Goal: Task Accomplishment & Management: Complete application form

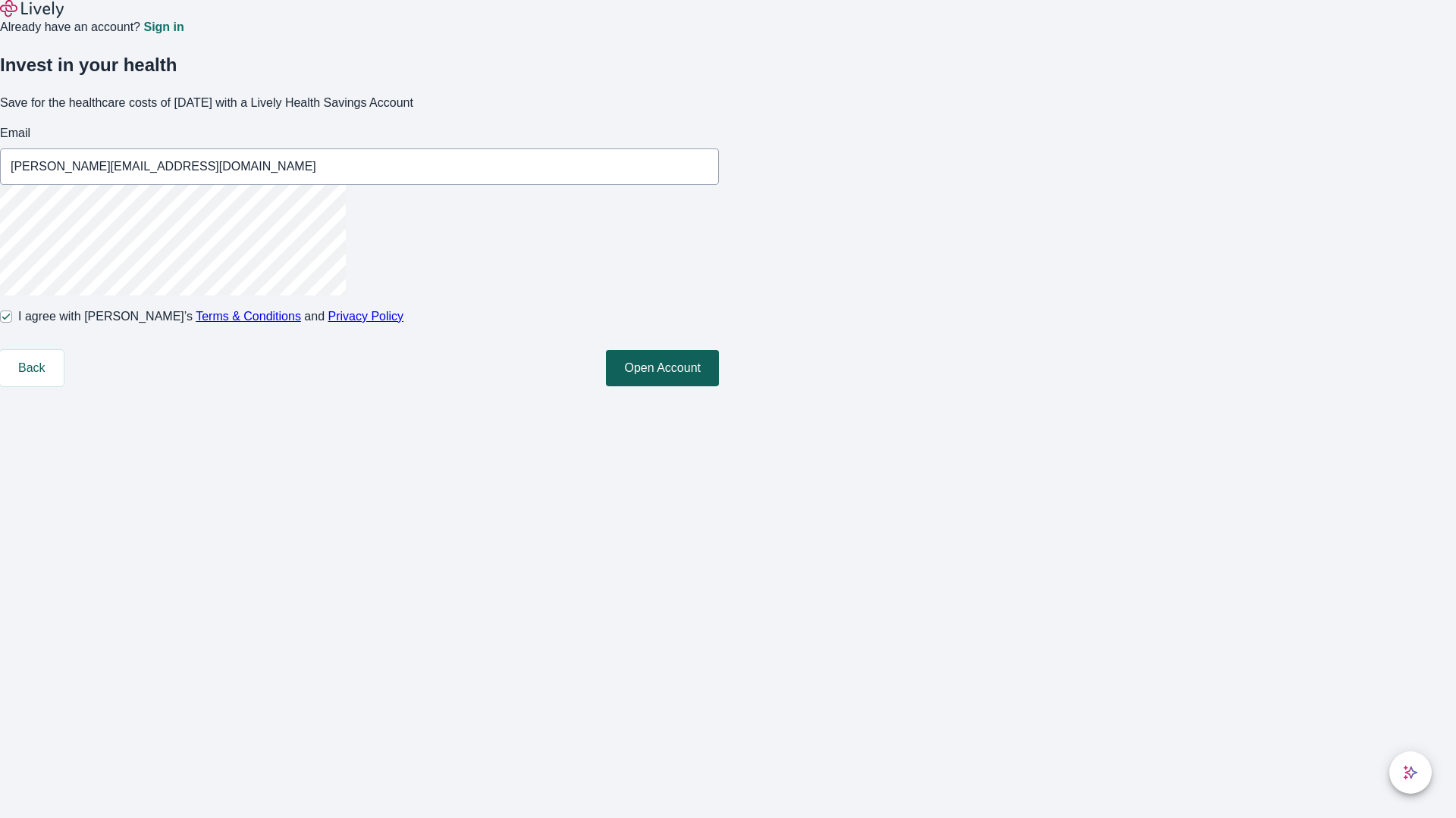
click at [719, 387] on button "Open Account" at bounding box center [662, 369] width 113 height 36
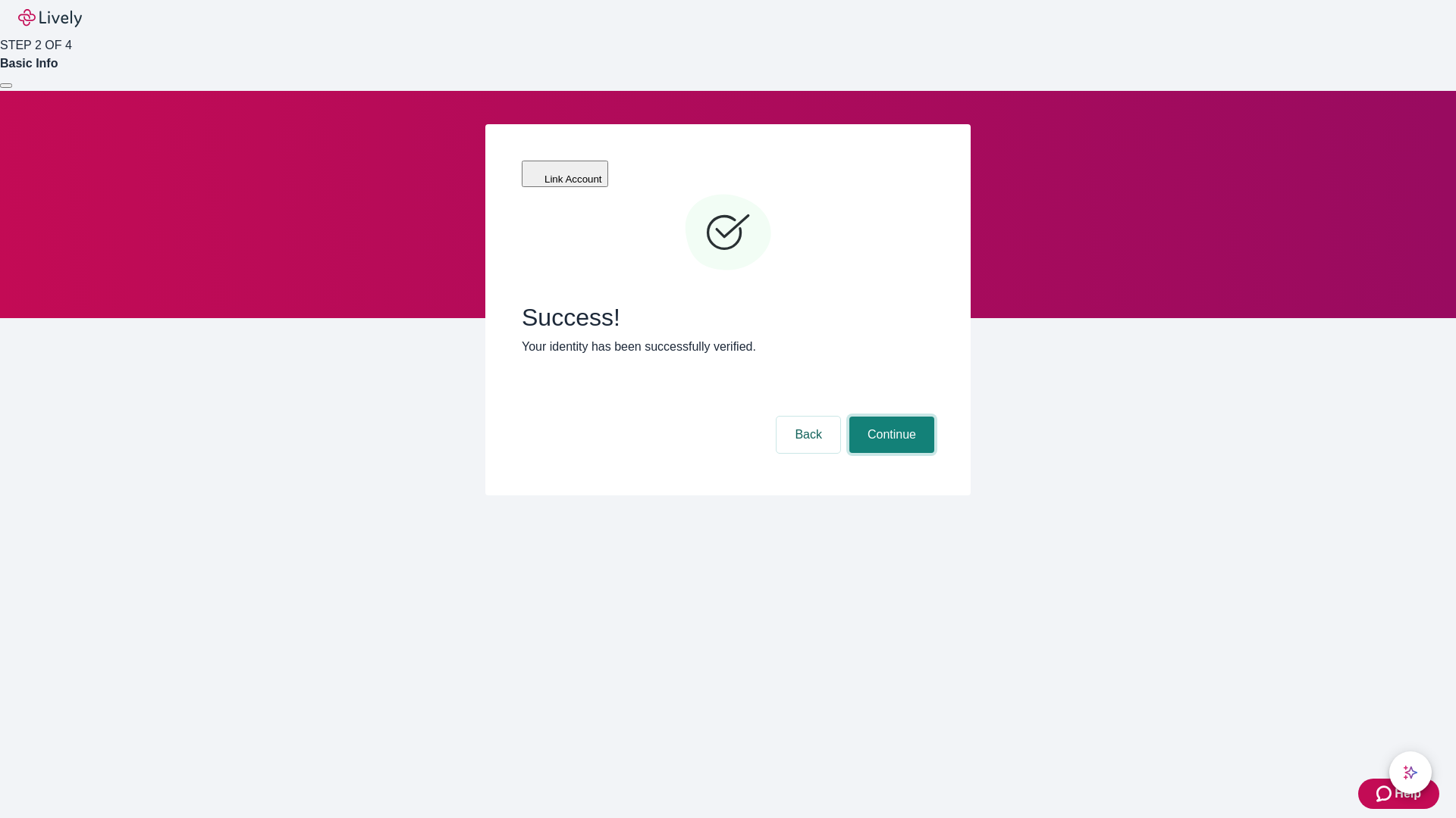
click at [889, 417] on button "Continue" at bounding box center [892, 435] width 85 height 36
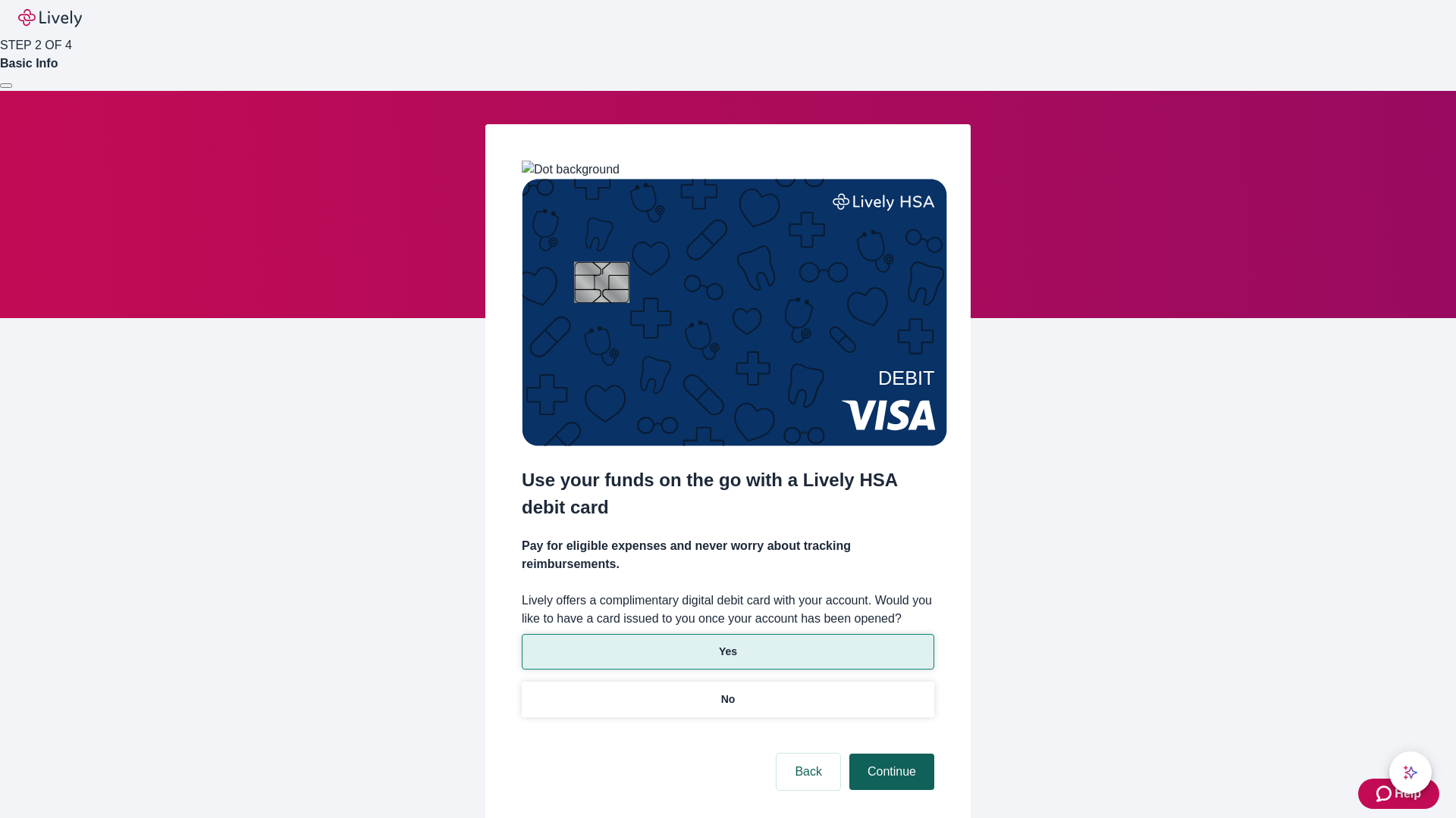
click at [727, 644] on p "Yes" at bounding box center [727, 652] width 18 height 15
click at [889, 754] on button "Continue" at bounding box center [892, 772] width 85 height 36
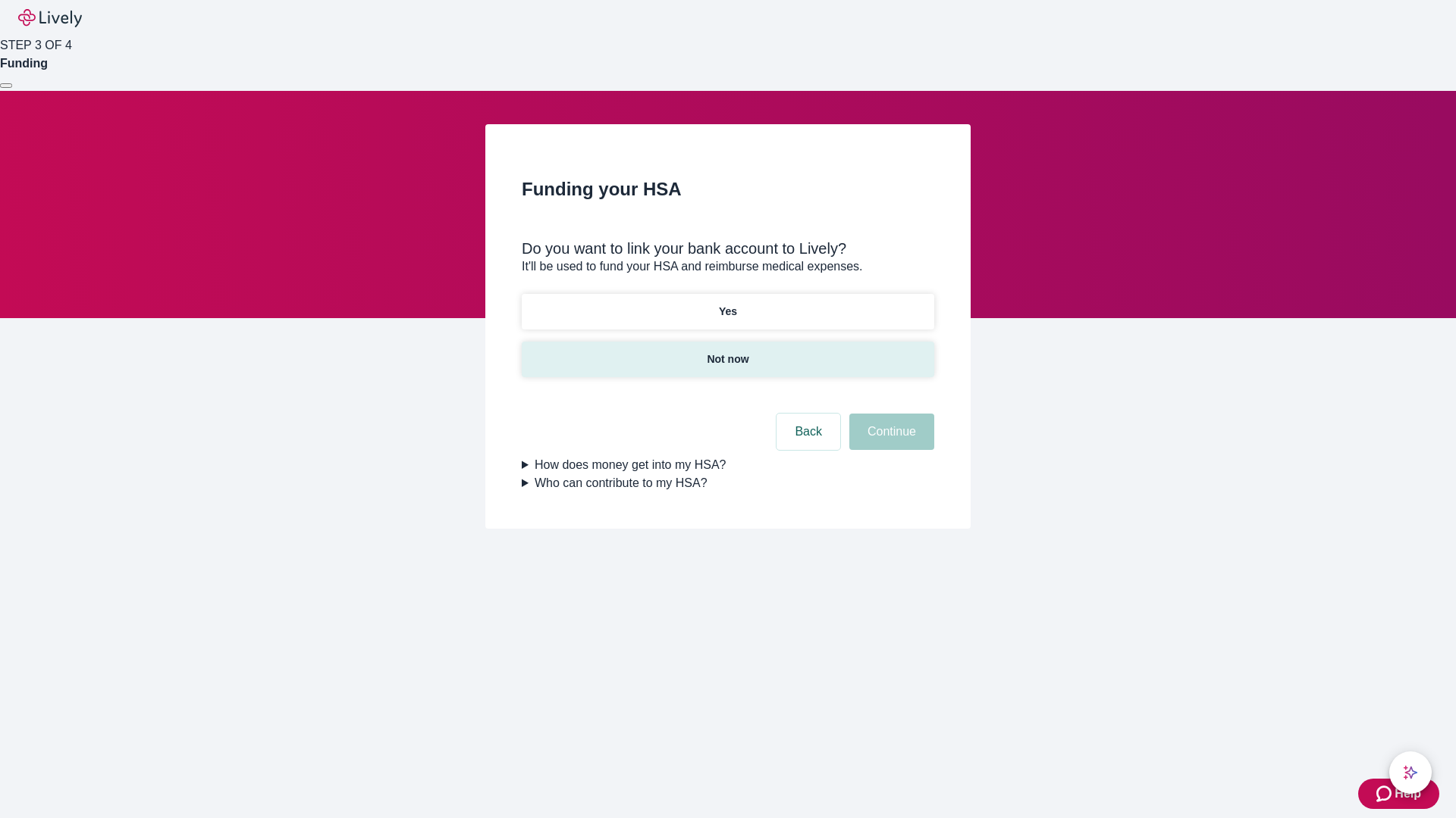
click at [727, 351] on p "Not now" at bounding box center [727, 359] width 41 height 15
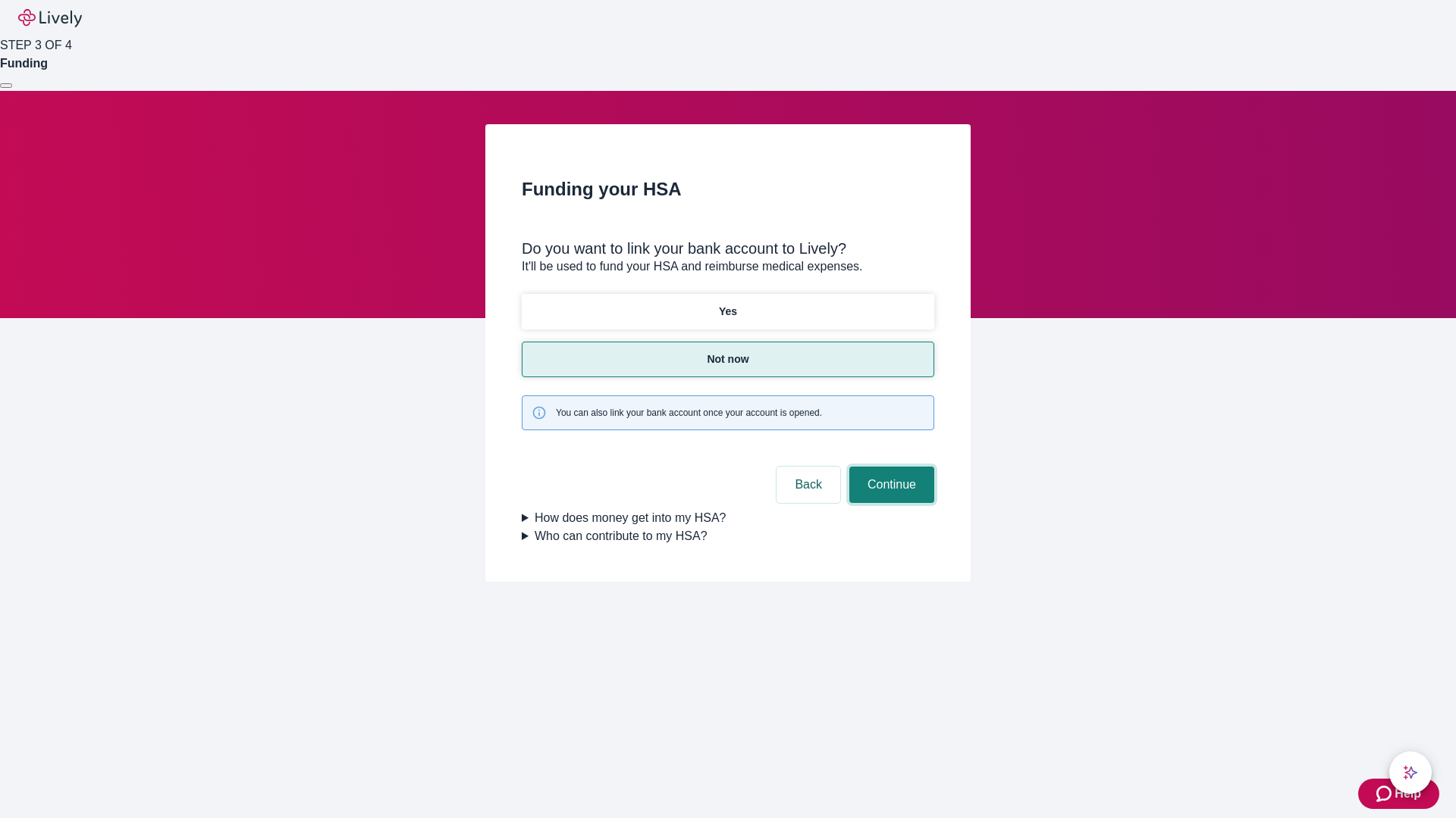
click at [889, 467] on button "Continue" at bounding box center [892, 485] width 85 height 36
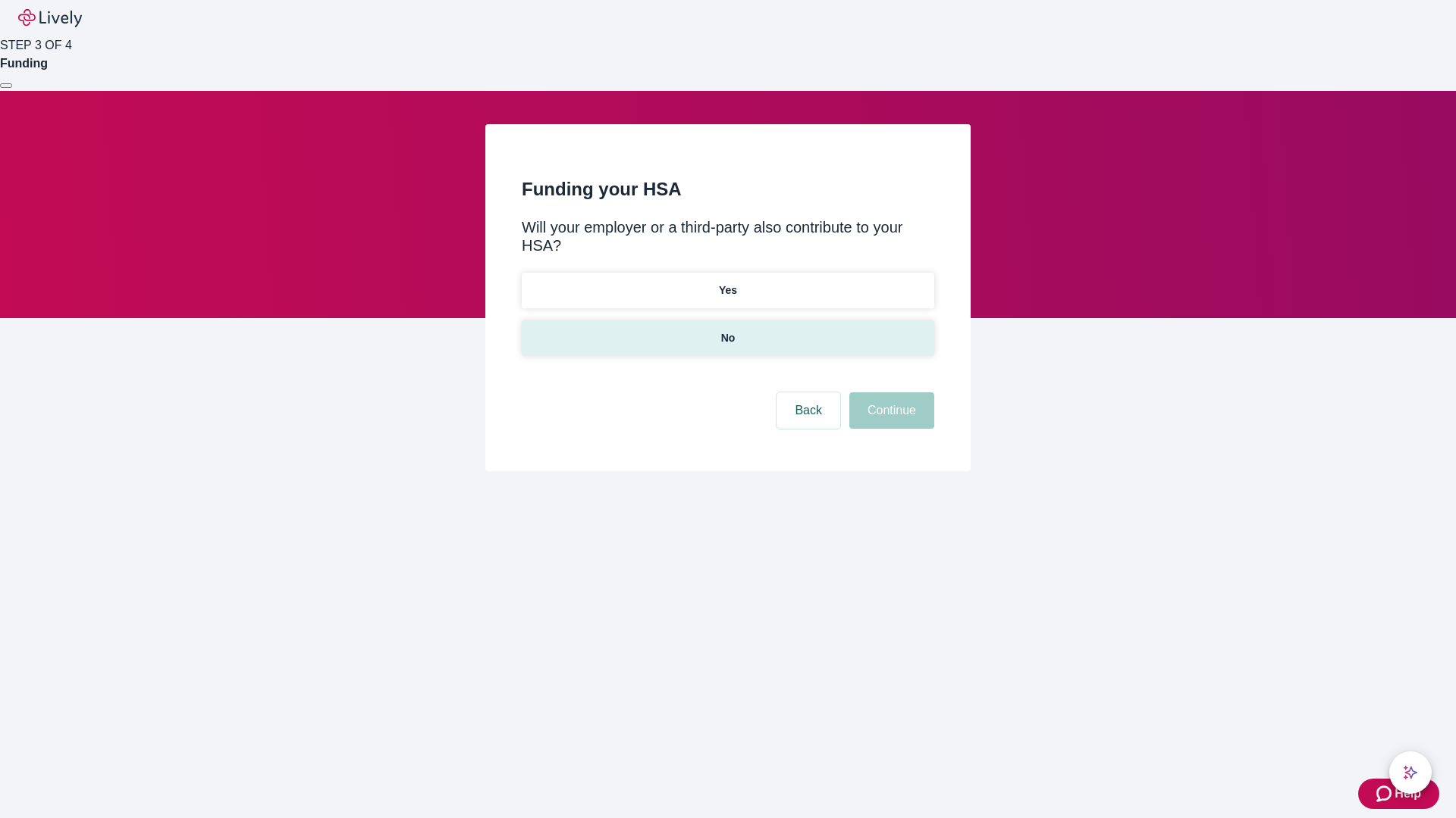
click at [727, 331] on p "No" at bounding box center [728, 338] width 15 height 15
click at [889, 393] on button "Continue" at bounding box center [892, 411] width 85 height 36
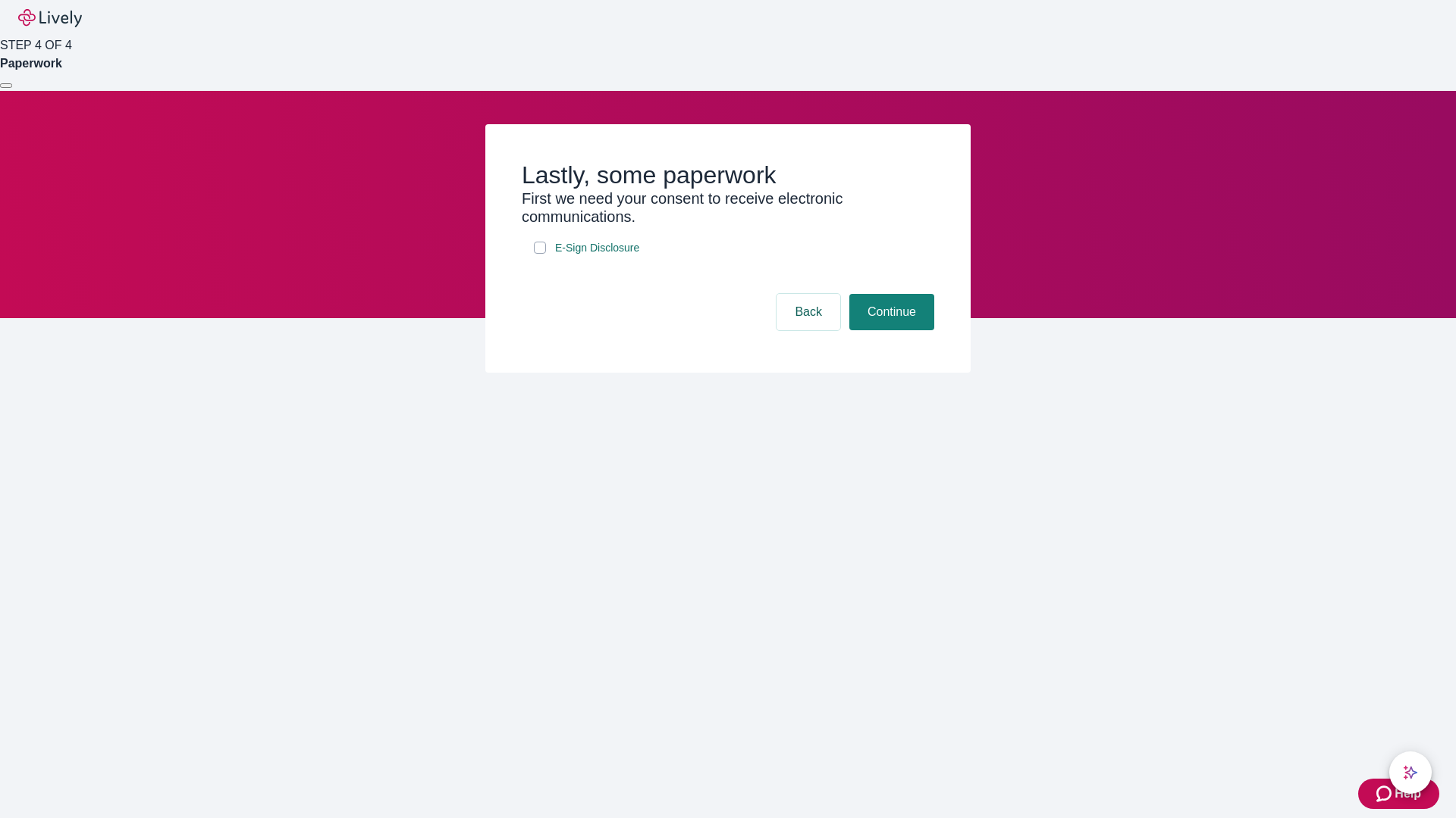
click at [540, 254] on input "E-Sign Disclosure" at bounding box center [540, 248] width 12 height 12
checkbox input "true"
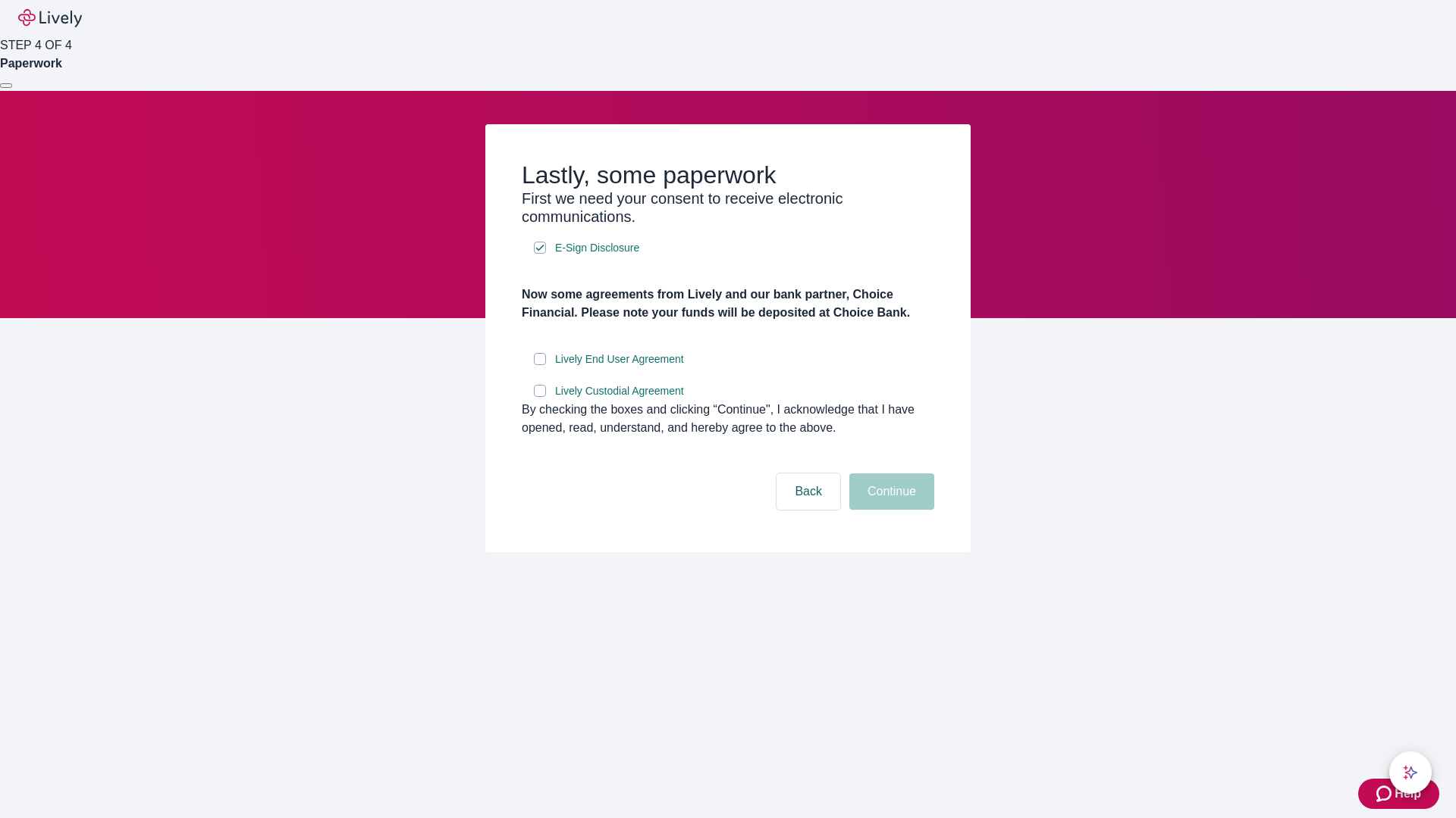
click at [540, 365] on input "Lively End User Agreement" at bounding box center [540, 359] width 12 height 12
checkbox input "true"
click at [540, 397] on input "Lively Custodial Agreement" at bounding box center [540, 391] width 12 height 12
checkbox input "true"
click at [889, 510] on button "Continue" at bounding box center [892, 492] width 85 height 36
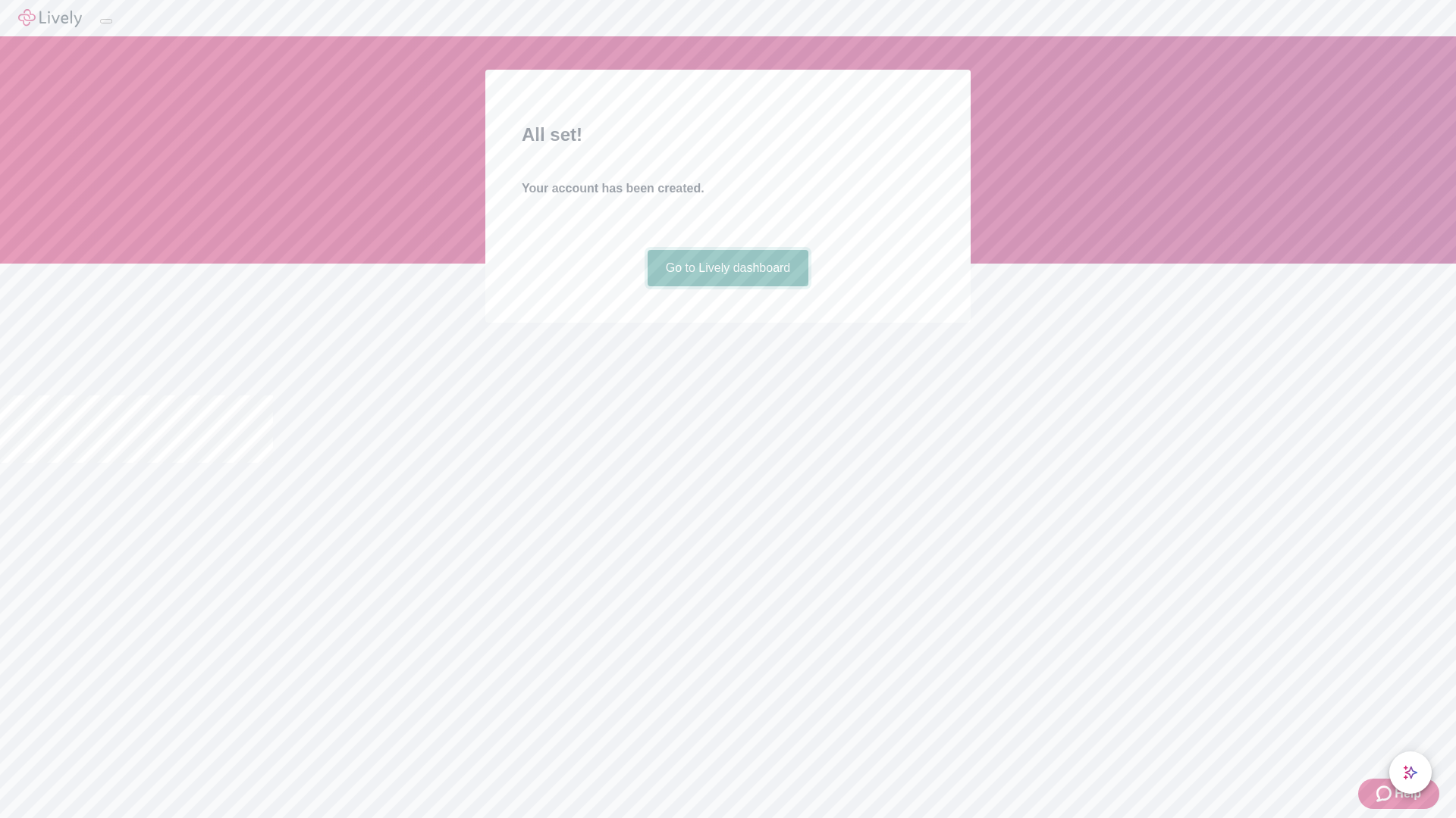
click at [727, 287] on link "Go to Lively dashboard" at bounding box center [728, 268] width 161 height 36
